Goal: Information Seeking & Learning: Understand process/instructions

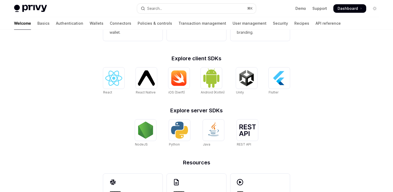
scroll to position [190, 0]
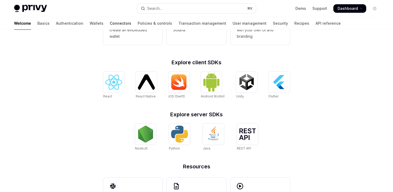
click at [110, 22] on link "Connectors" at bounding box center [120, 23] width 21 height 13
type textarea "*"
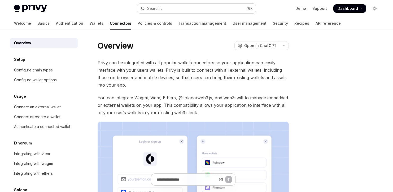
click at [164, 6] on button "Search... ⌘ K" at bounding box center [196, 9] width 119 height 10
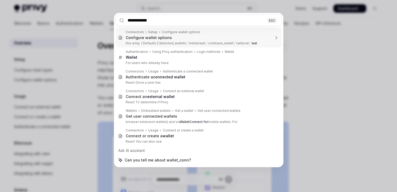
type input "**********"
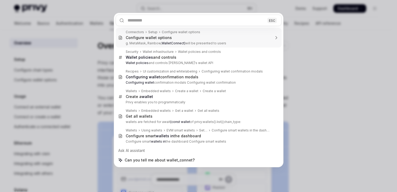
type textarea "*"
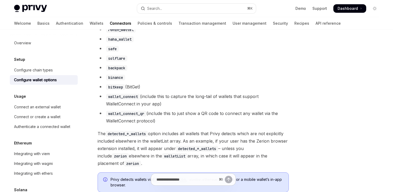
scroll to position [434, 0]
